Goal: Task Accomplishment & Management: Manage account settings

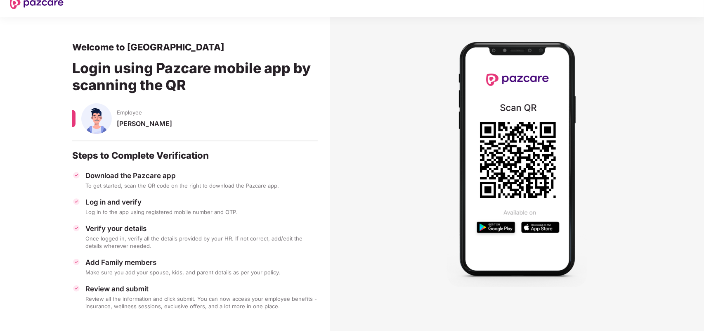
scroll to position [13, 0]
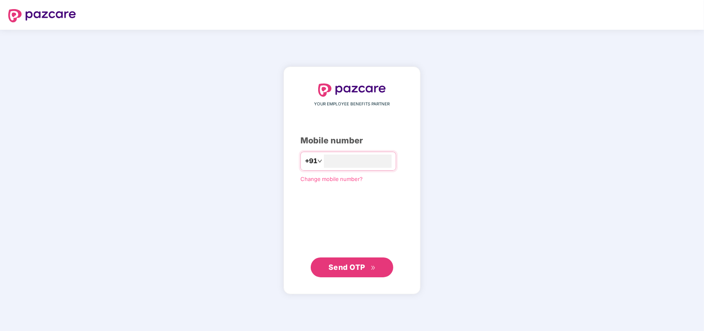
type input "**********"
click at [344, 271] on span "Send OTP" at bounding box center [346, 266] width 37 height 9
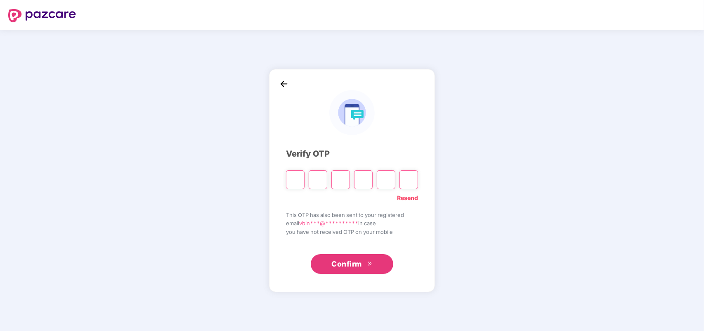
paste input "*"
type input "*"
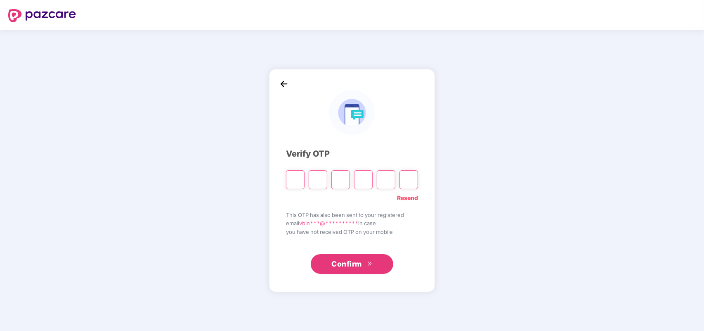
type input "*"
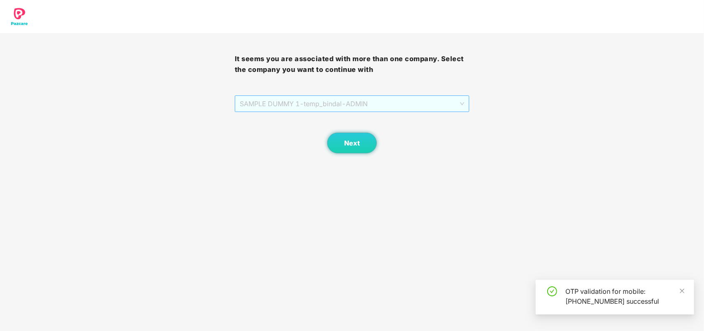
click at [364, 111] on span "SAMPLE DUMMY 1 - temp_bindal - ADMIN" at bounding box center [352, 104] width 225 height 16
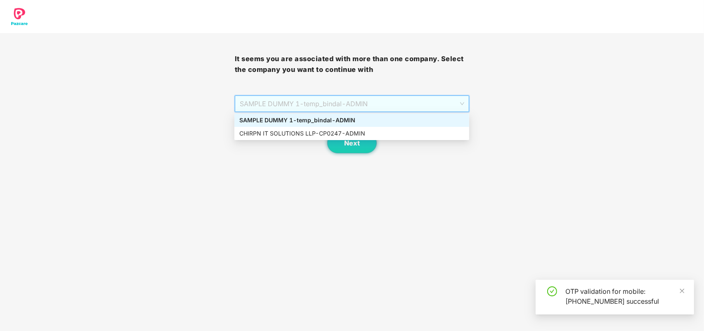
click at [367, 104] on span "SAMPLE DUMMY 1 - temp_bindal - ADMIN" at bounding box center [352, 104] width 225 height 16
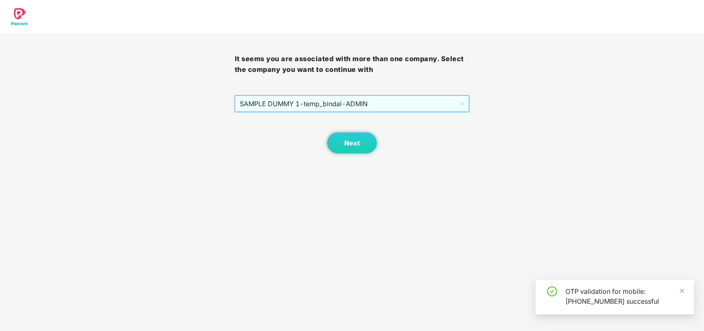
click at [367, 104] on span "SAMPLE DUMMY 1 - temp_bindal - ADMIN" at bounding box center [352, 104] width 225 height 16
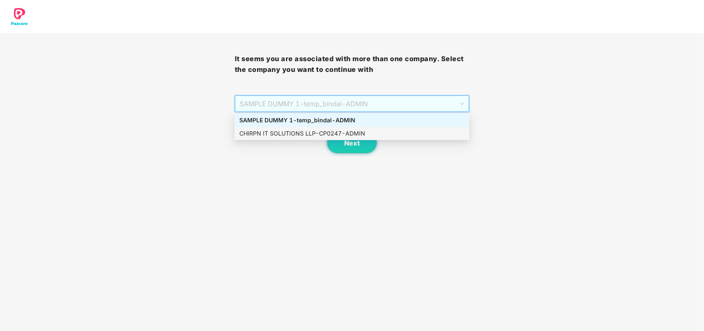
click at [359, 130] on div "CHIRPN IT SOLUTIONS LLP - CP0247 - ADMIN" at bounding box center [351, 133] width 225 height 9
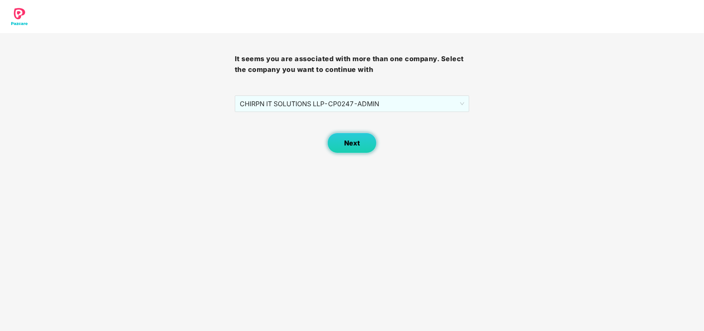
click at [355, 140] on span "Next" at bounding box center [352, 143] width 16 height 8
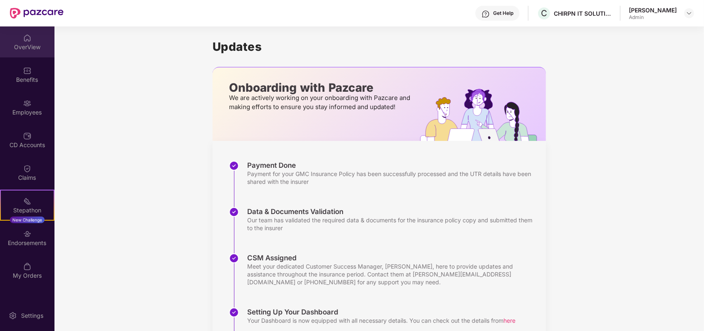
click at [28, 50] on div "OverView" at bounding box center [27, 47] width 54 height 8
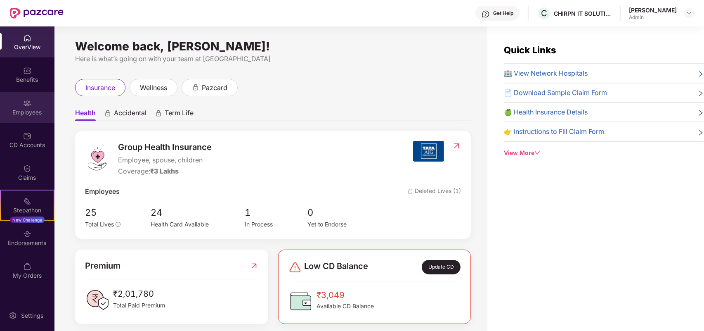
click at [26, 104] on img at bounding box center [27, 103] width 8 height 8
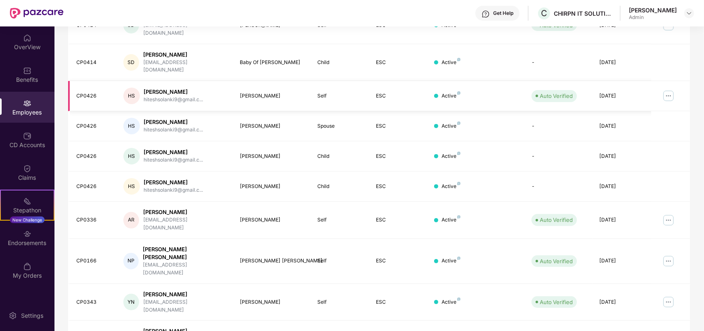
scroll to position [177, 0]
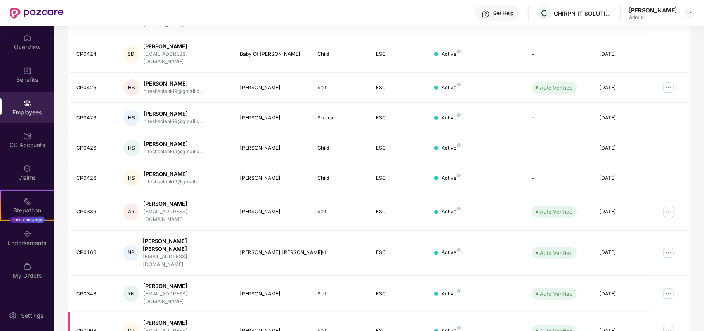
click at [671, 324] on img at bounding box center [668, 330] width 13 height 13
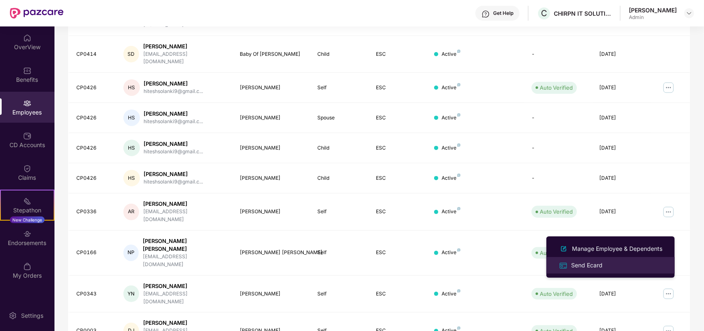
click at [577, 263] on div "Send Ecard" at bounding box center [586, 264] width 35 height 9
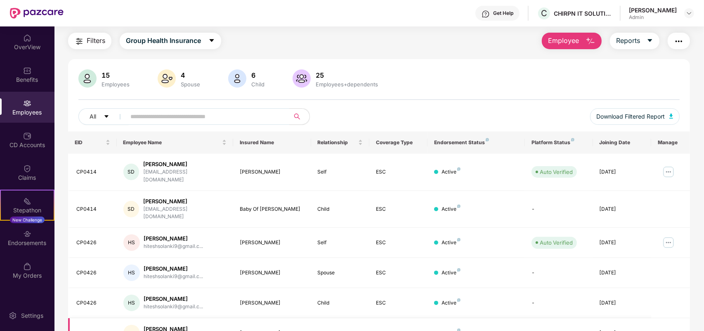
scroll to position [0, 0]
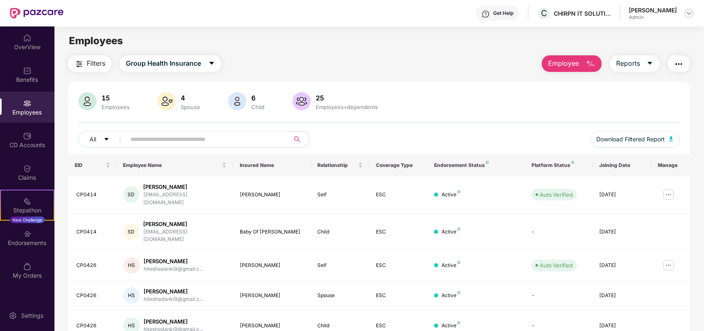
click at [684, 14] on div at bounding box center [689, 13] width 10 height 10
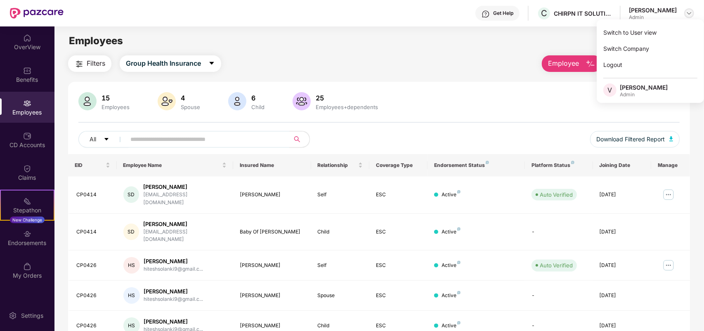
click at [691, 11] on img at bounding box center [689, 13] width 7 height 7
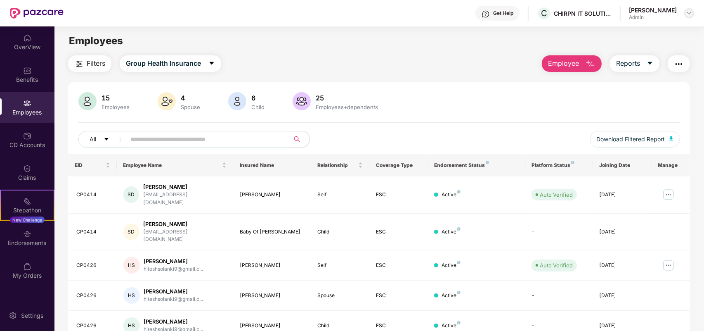
click at [686, 15] on img at bounding box center [689, 13] width 7 height 7
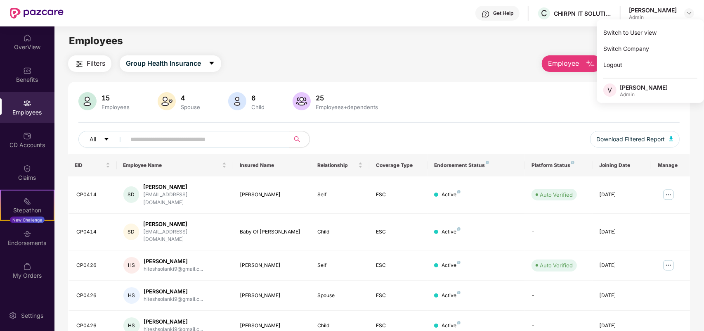
click at [635, 94] on div "Admin" at bounding box center [644, 94] width 48 height 7
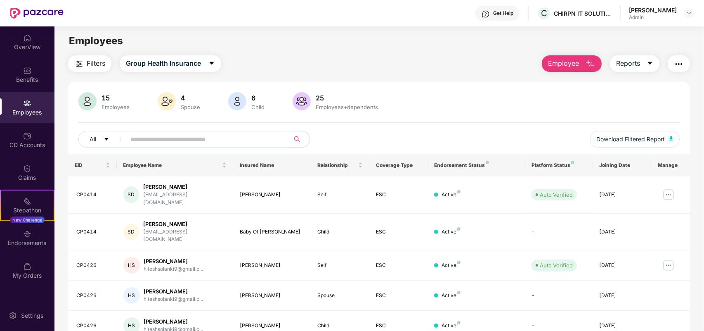
click at [669, 17] on div "Admin" at bounding box center [653, 17] width 48 height 7
click at [661, 9] on div "[PERSON_NAME]" at bounding box center [653, 10] width 48 height 8
click at [692, 11] on div at bounding box center [689, 13] width 10 height 10
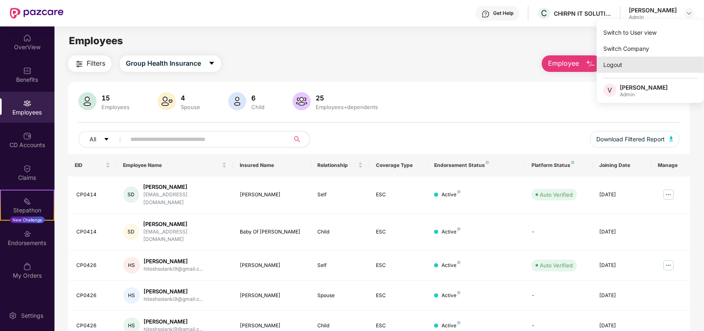
click at [630, 65] on div "Logout" at bounding box center [650, 65] width 107 height 16
